Goal: Task Accomplishment & Management: Manage account settings

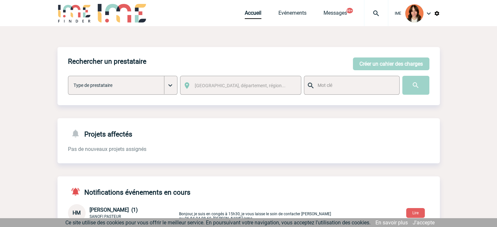
click at [376, 8] on div at bounding box center [376, 13] width 24 height 26
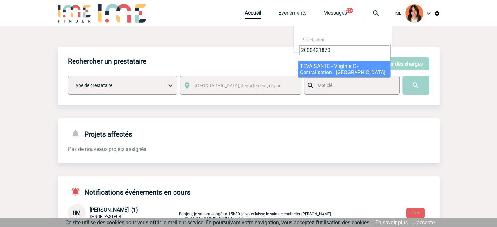
type input "2000421870"
select select "21371"
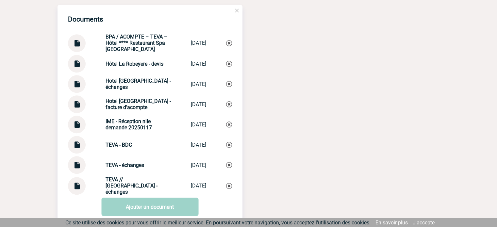
scroll to position [680, 0]
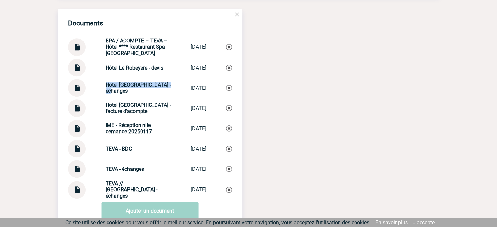
drag, startPoint x: 100, startPoint y: 88, endPoint x: 132, endPoint y: 97, distance: 33.8
click at [132, 97] on div "Hotel La Robeyere - échanges Hotel La Robeye... 20/08/2025" at bounding box center [150, 88] width 164 height 18
click at [230, 90] on img at bounding box center [229, 88] width 6 height 6
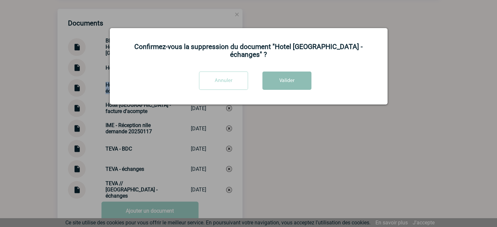
click at [292, 72] on button "Valider" at bounding box center [286, 81] width 49 height 18
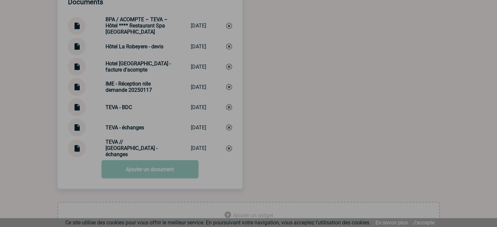
scroll to position [725, 0]
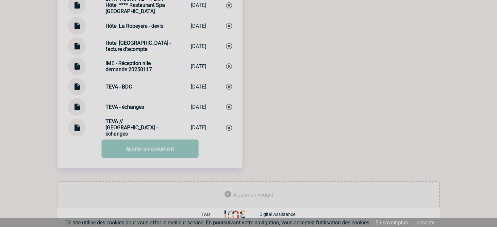
click at [149, 154] on link "Ajouter un document" at bounding box center [149, 148] width 97 height 18
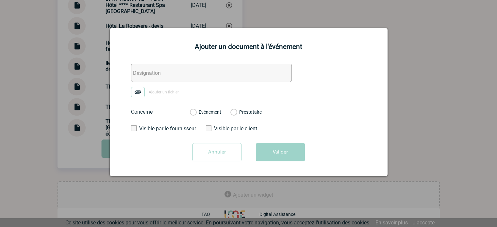
drag, startPoint x: 136, startPoint y: 72, endPoint x: 140, endPoint y: 83, distance: 11.7
click at [136, 72] on input "text" at bounding box center [211, 73] width 161 height 18
paste input "Hotel La Robeyere - échanges"
type input "Hotel La Robeyere - échanges"
click at [138, 92] on img at bounding box center [138, 92] width 14 height 10
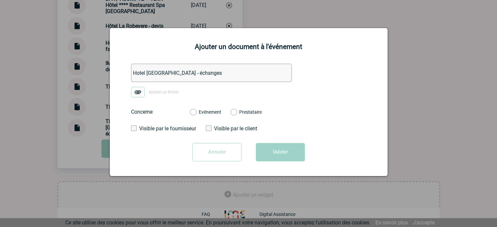
click at [0, 0] on input "Ajouter un fichier" at bounding box center [0, 0] width 0 height 0
click at [196, 110] on label "Evénement" at bounding box center [193, 112] width 6 height 6
click at [0, 0] on input "Evénement" at bounding box center [0, 0] width 0 height 0
click at [290, 156] on button "Valider" at bounding box center [280, 152] width 49 height 18
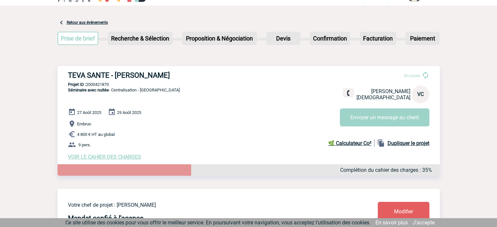
scroll to position [0, 0]
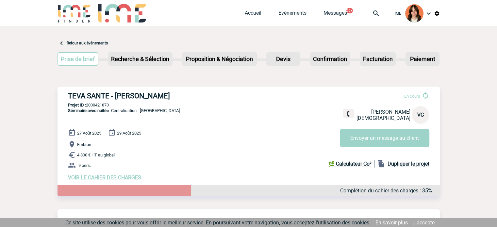
click at [382, 18] on div at bounding box center [376, 13] width 24 height 26
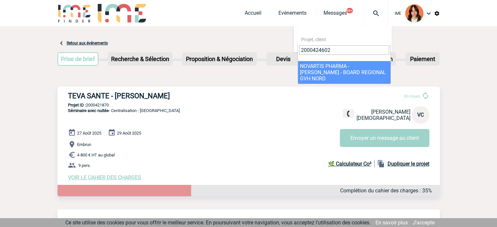
type input "2000424602"
select select "24103"
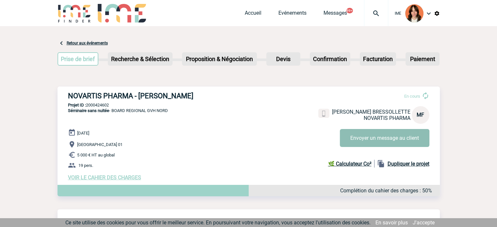
click at [395, 138] on button "Envoyer un message au client" at bounding box center [385, 138] width 90 height 18
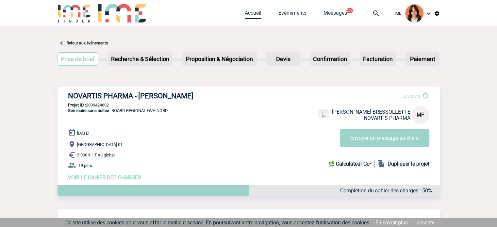
click at [255, 12] on link "Accueil" at bounding box center [253, 14] width 17 height 9
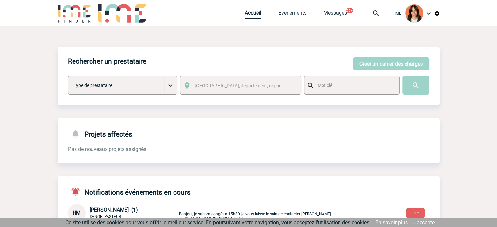
drag, startPoint x: 248, startPoint y: 11, endPoint x: 270, endPoint y: 11, distance: 22.9
click at [248, 11] on link "Accueil" at bounding box center [253, 14] width 17 height 9
